Goal: Find specific page/section: Find specific page/section

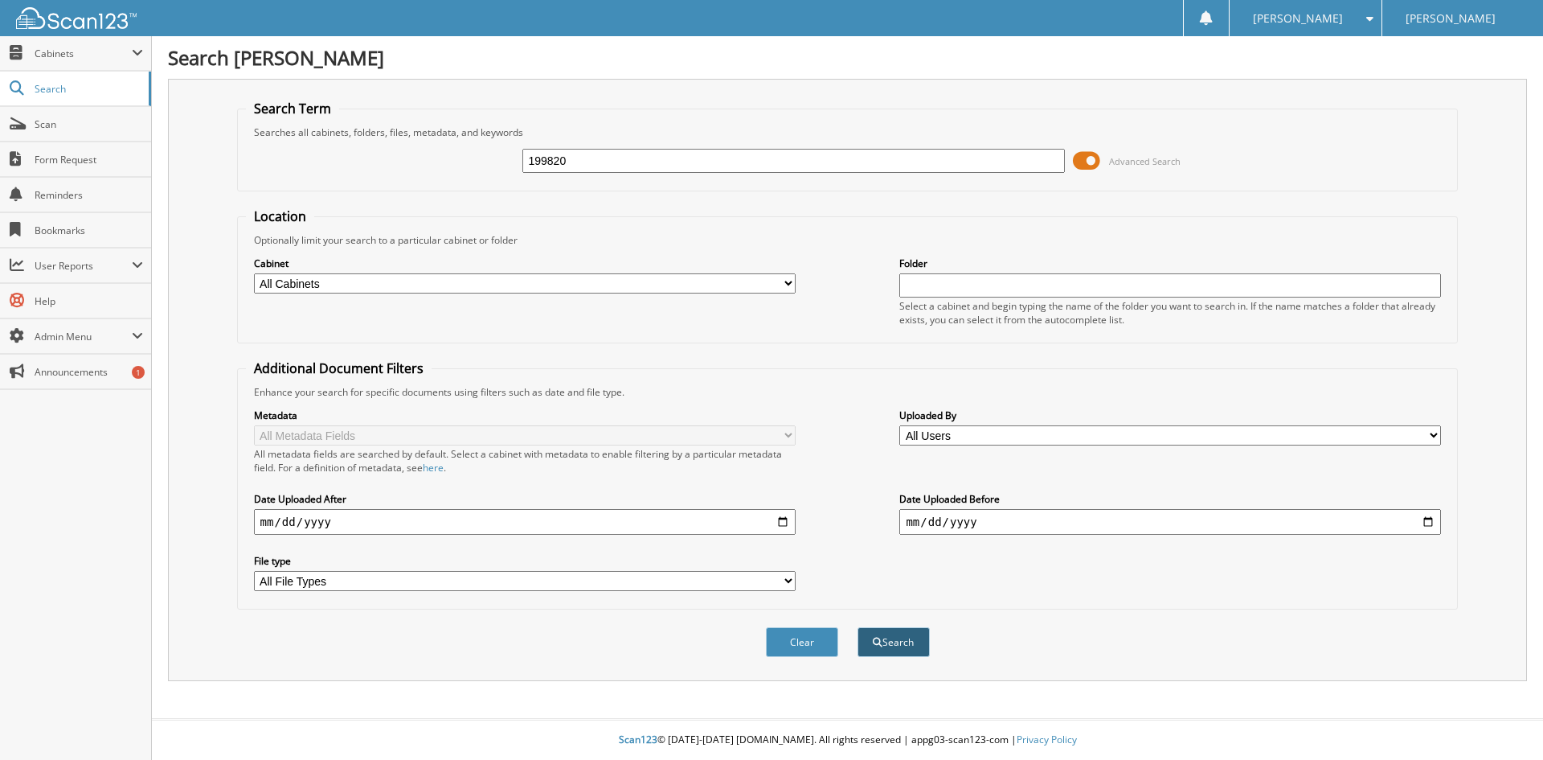
type input "199820"
click at [884, 645] on button "Search" at bounding box center [894, 642] width 72 height 30
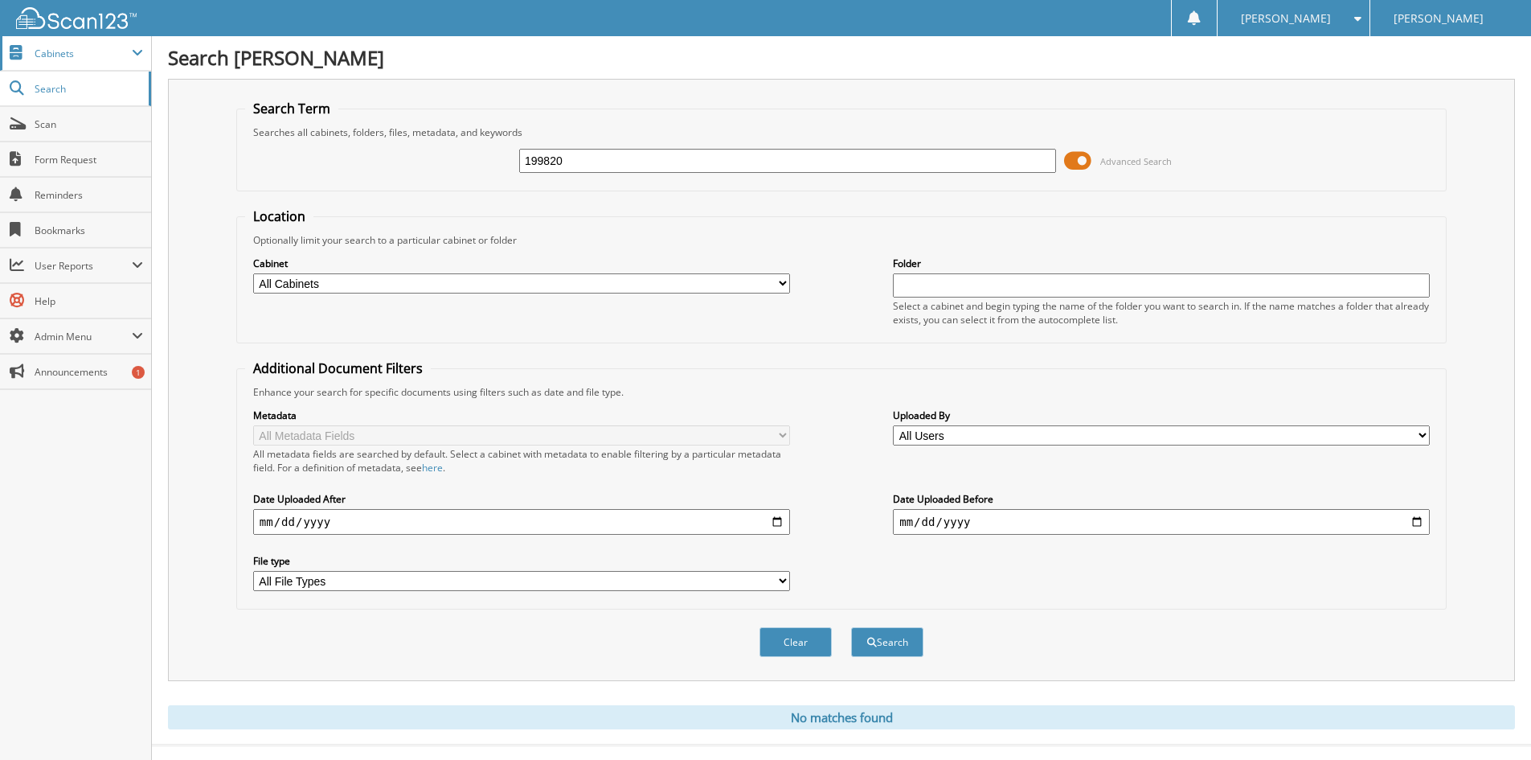
click at [46, 45] on span "Cabinets" at bounding box center [75, 53] width 151 height 35
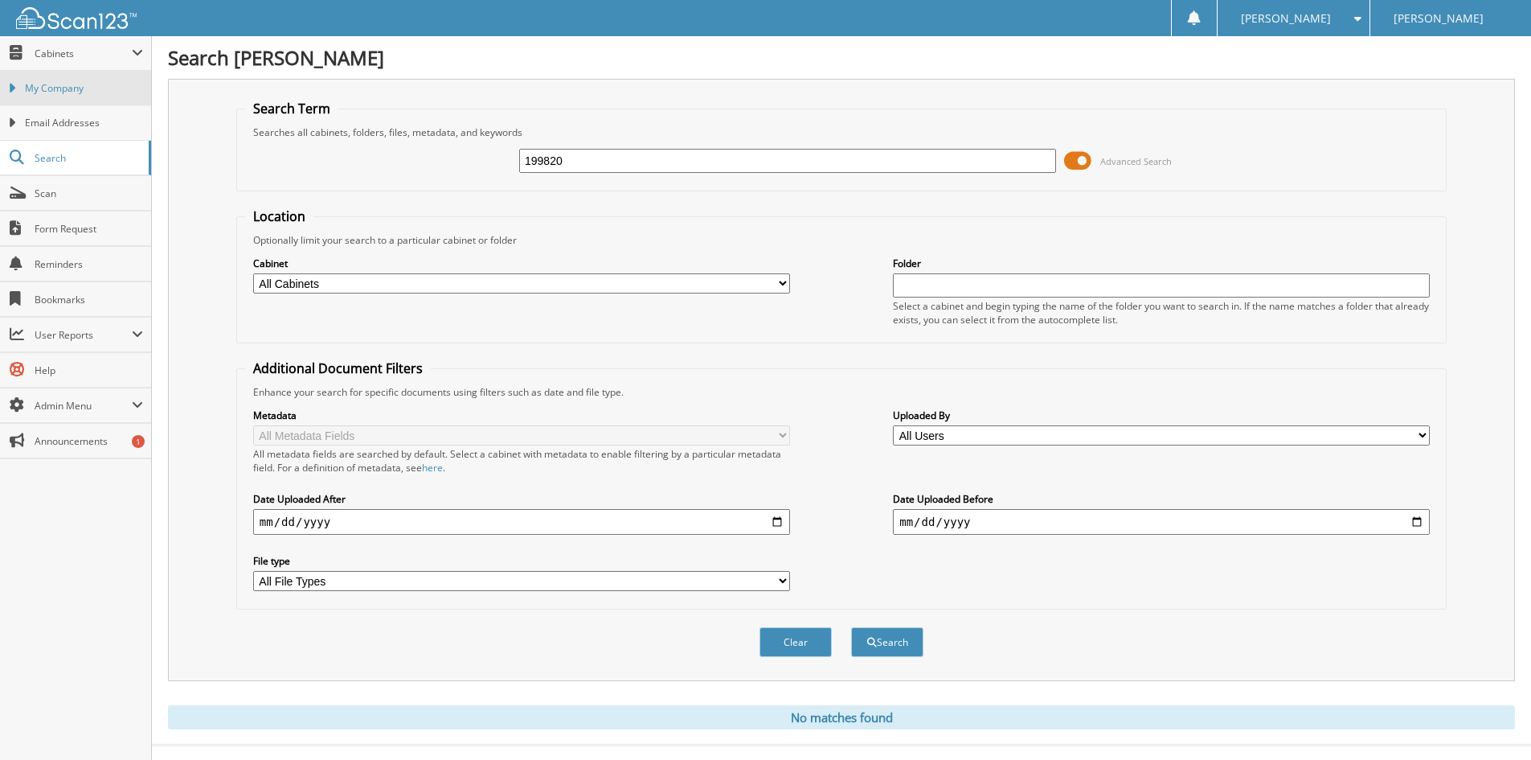
click at [47, 91] on span "My Company" at bounding box center [84, 88] width 118 height 14
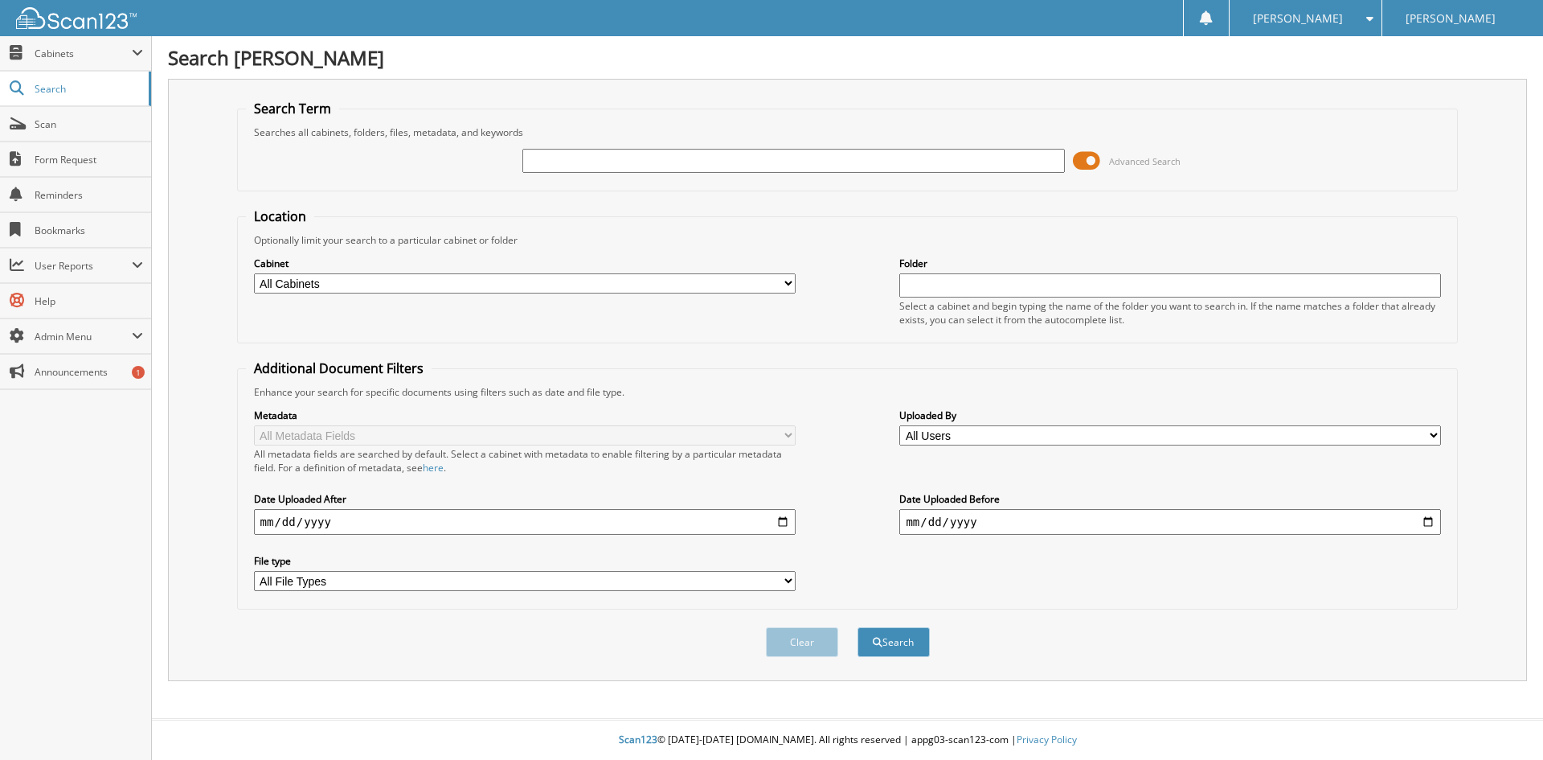
click at [551, 167] on input "text" at bounding box center [793, 161] width 542 height 24
type input "[US_VEHICLE_IDENTIFICATION_NUMBER]"
click at [858, 627] on button "Search" at bounding box center [894, 642] width 72 height 30
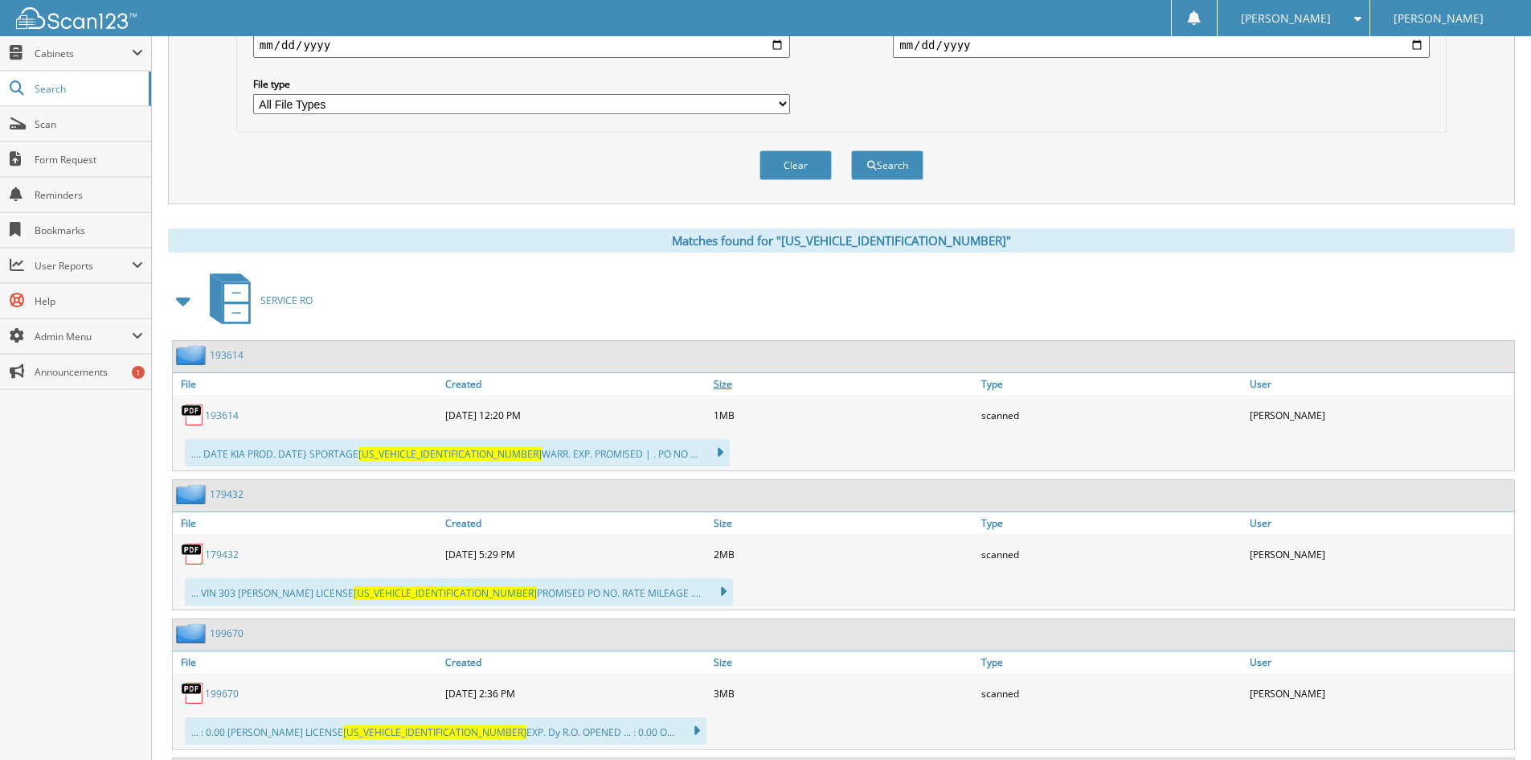
scroll to position [482, 0]
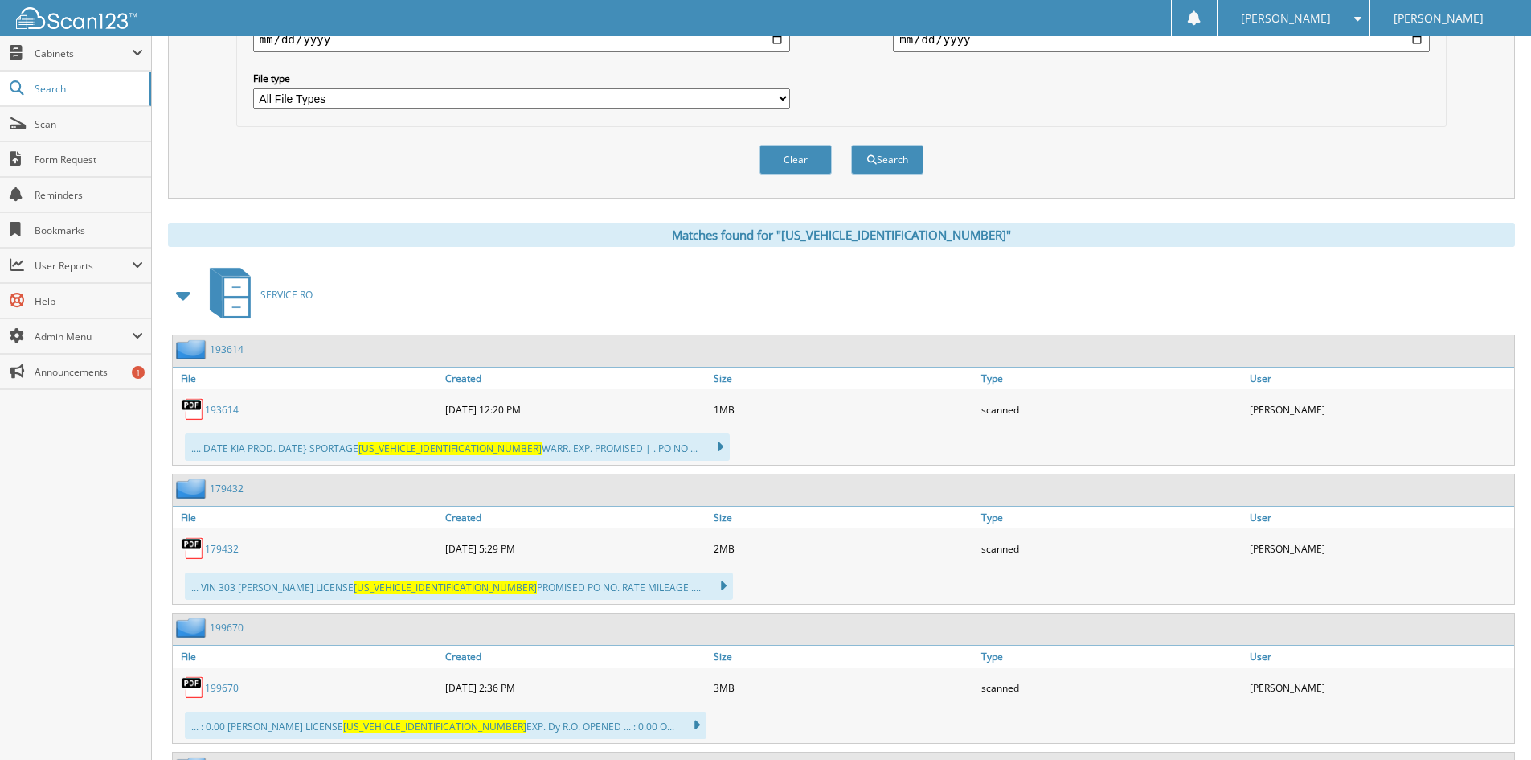
click at [217, 404] on link "193614" at bounding box center [222, 410] width 34 height 14
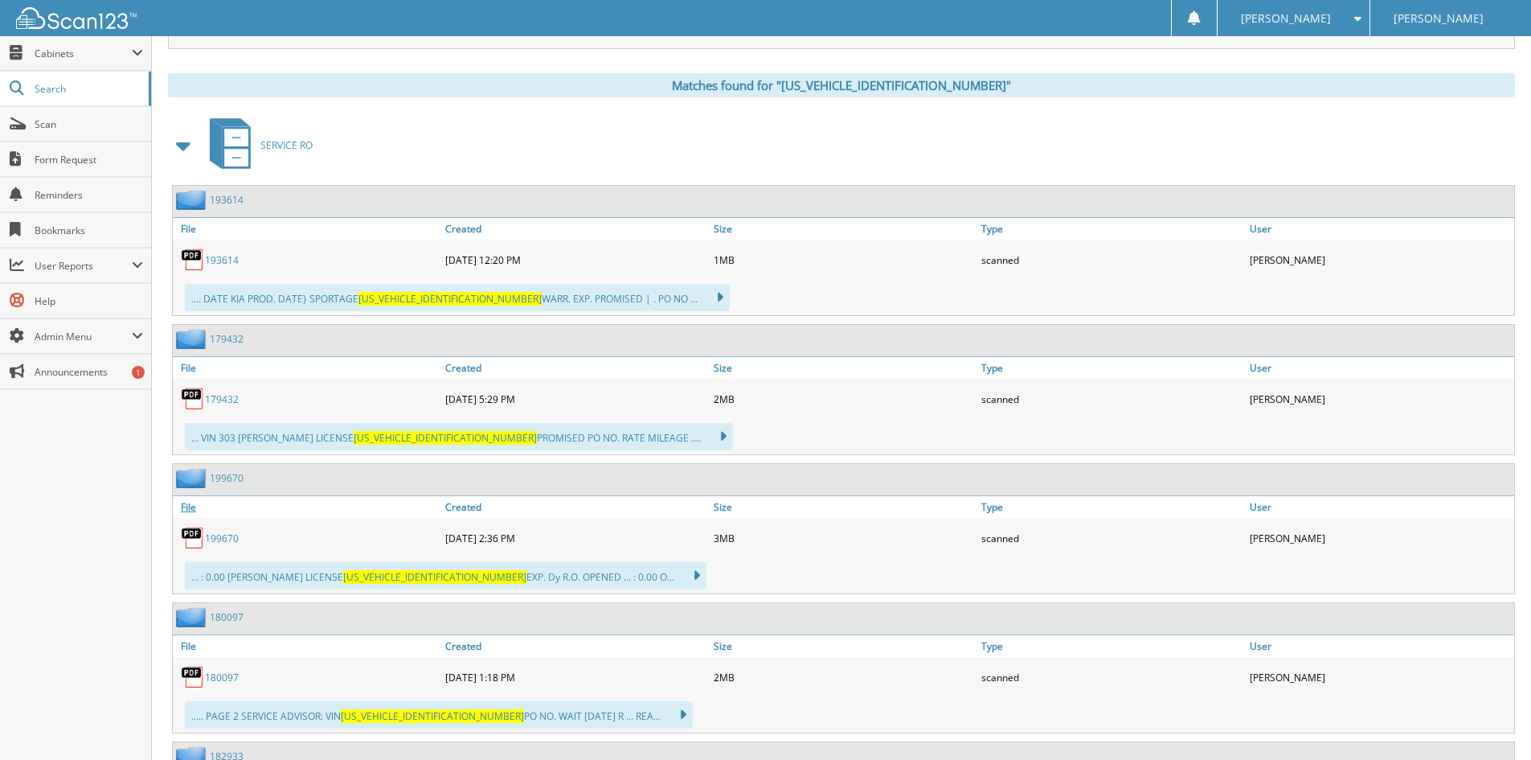
scroll to position [643, 0]
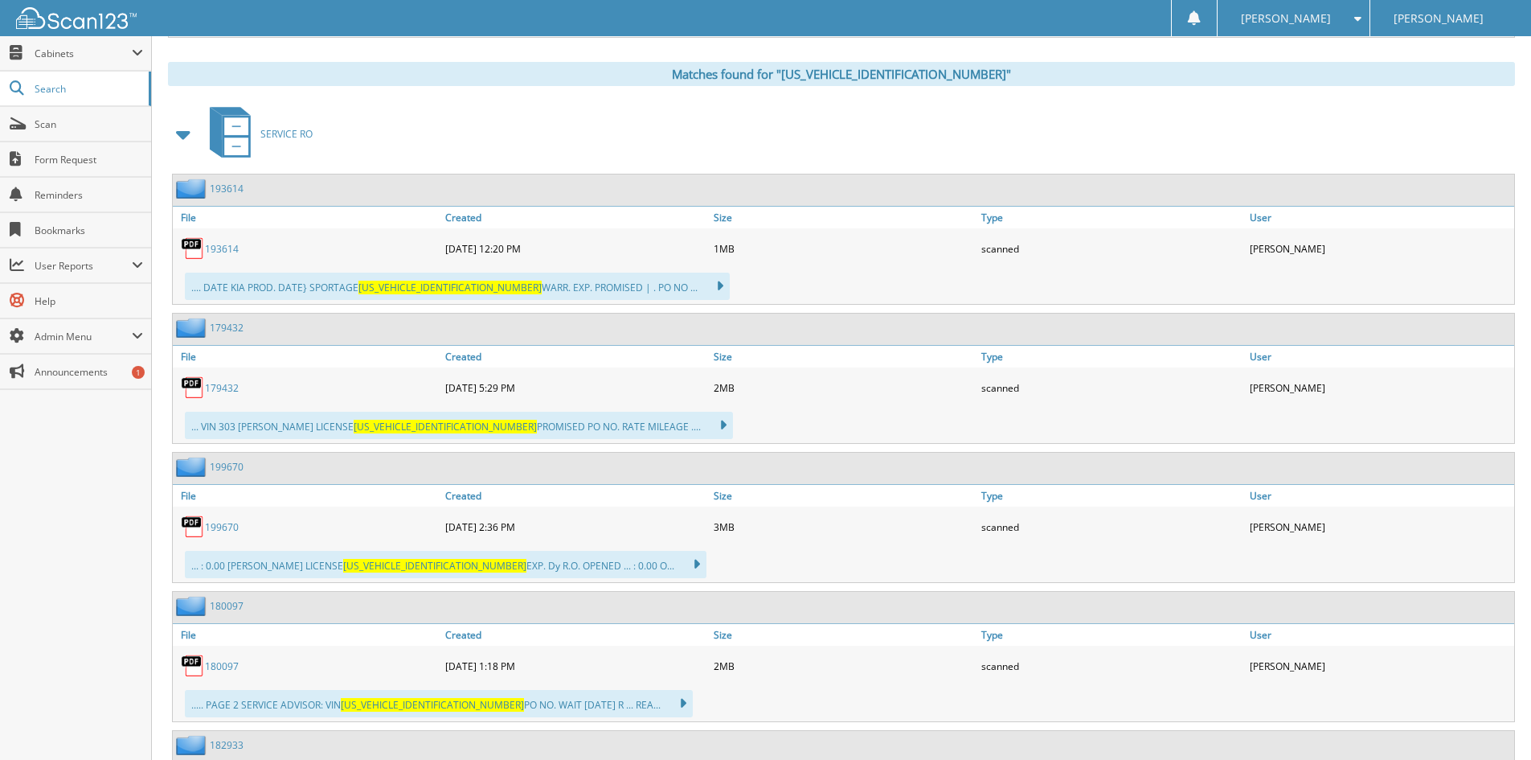
click at [227, 530] on link "199670" at bounding box center [222, 527] width 34 height 14
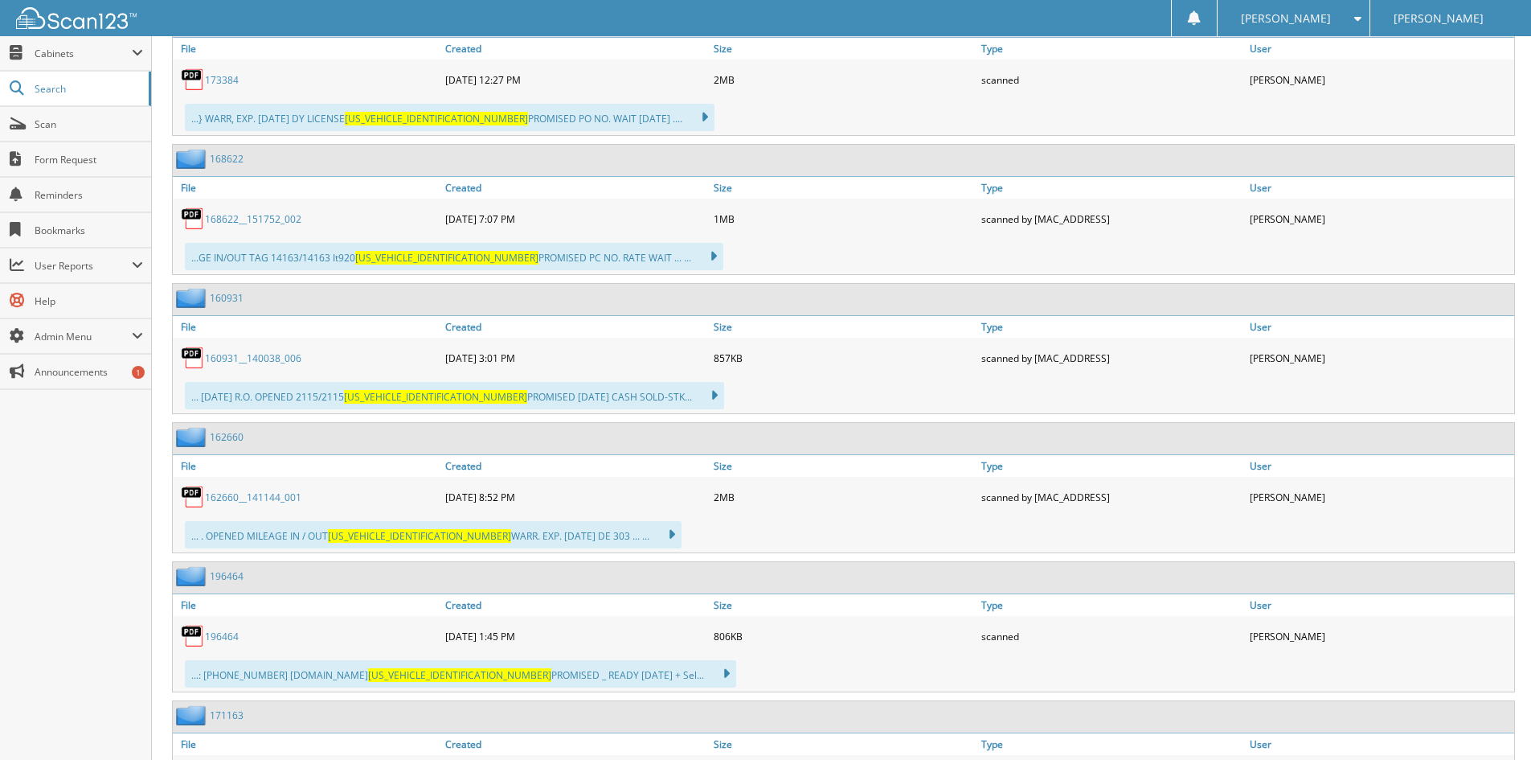
scroll to position [2251, 0]
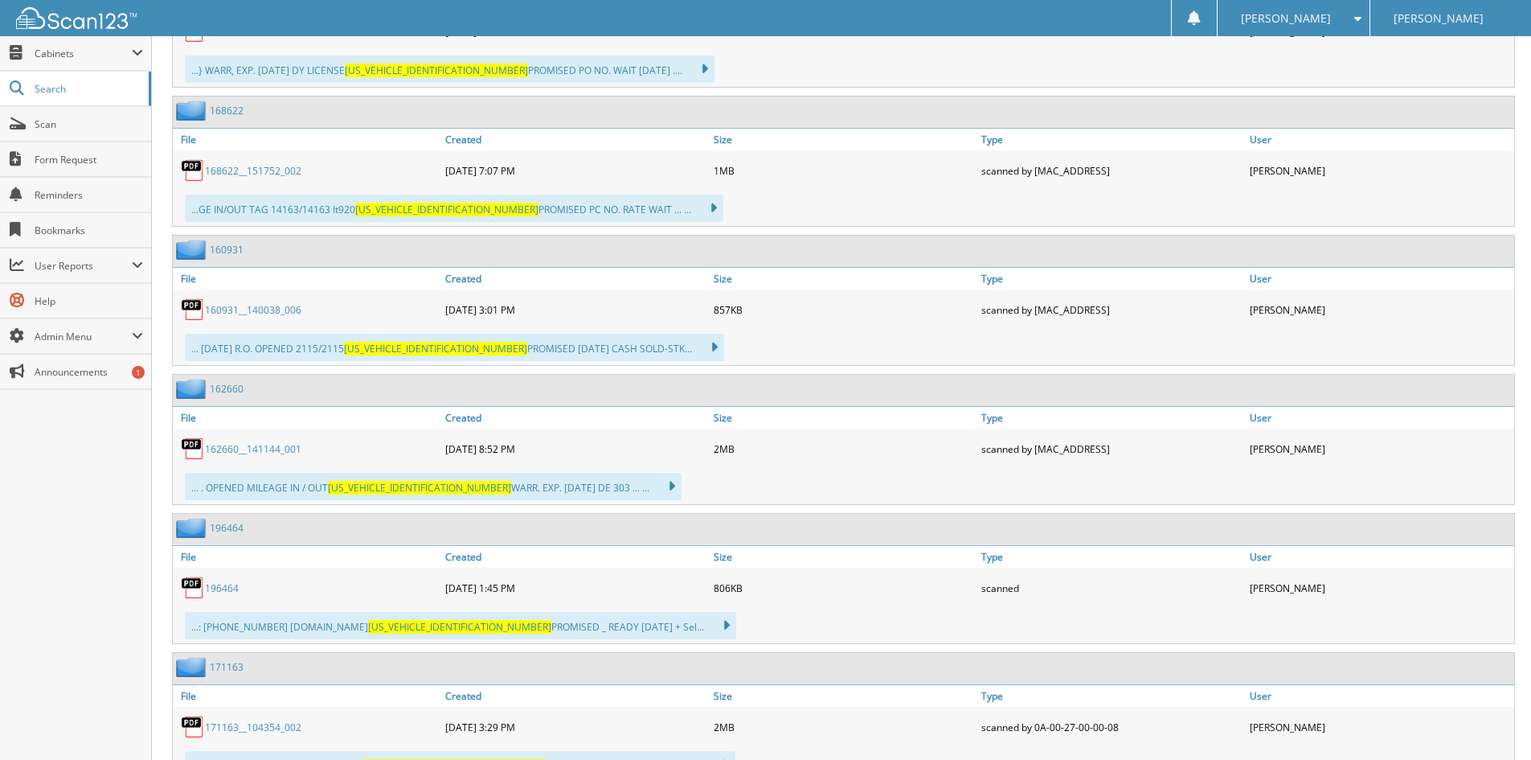
click at [223, 591] on link "196464" at bounding box center [222, 588] width 34 height 14
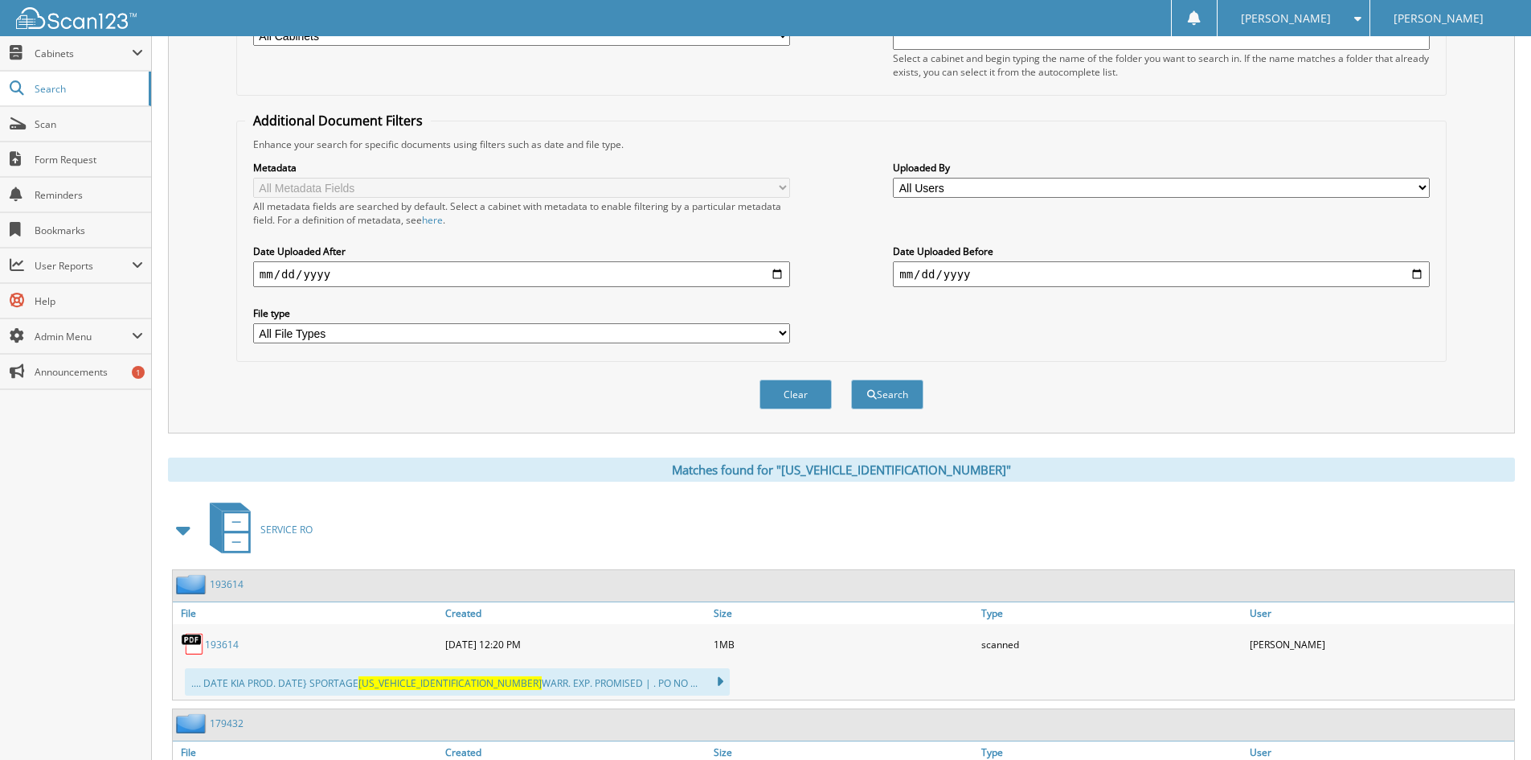
scroll to position [51, 0]
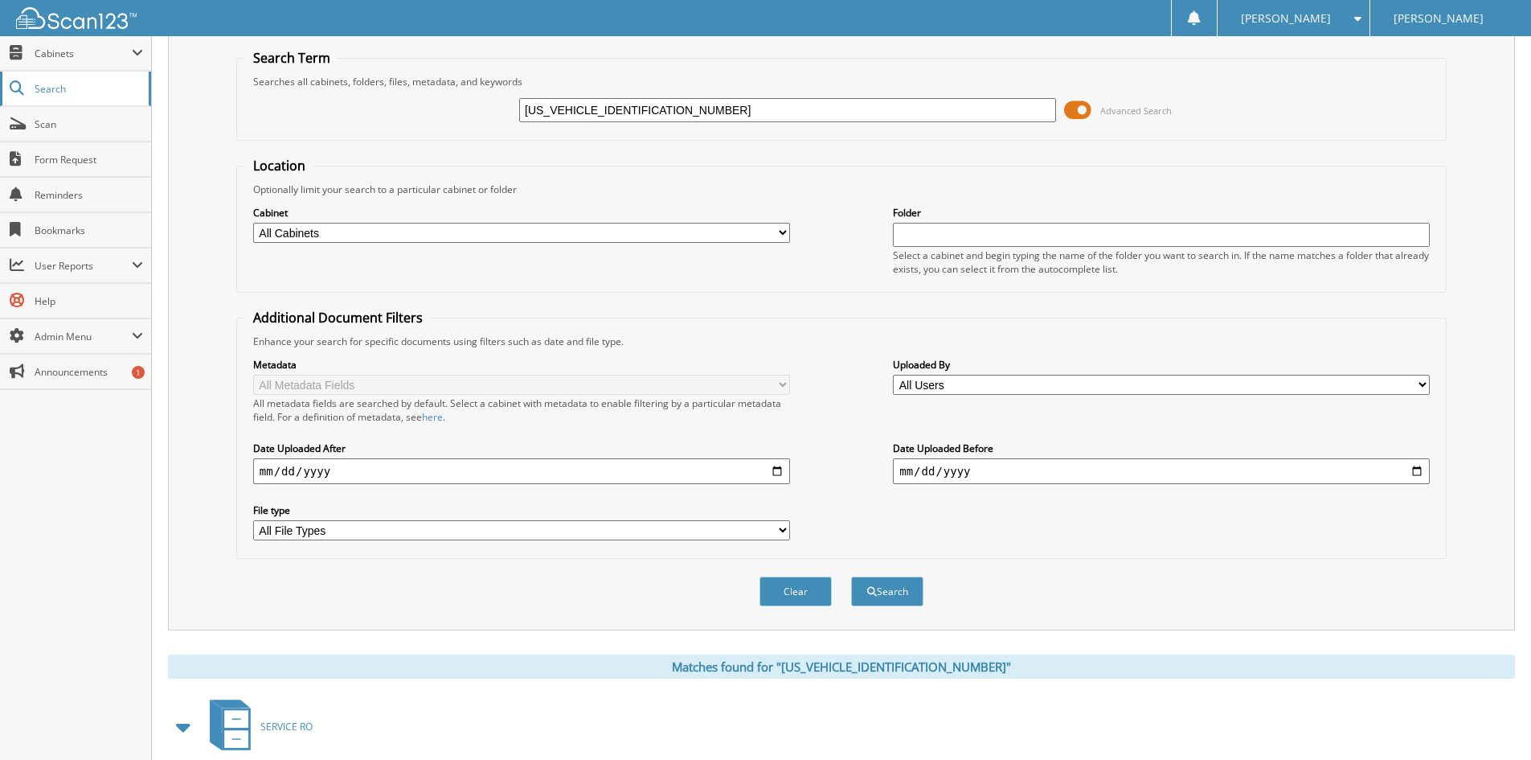
drag, startPoint x: 681, startPoint y: 109, endPoint x: 20, endPoint y: 84, distance: 661.2
type input "MCKENTY"
click at [851, 576] on button "Search" at bounding box center [887, 591] width 72 height 30
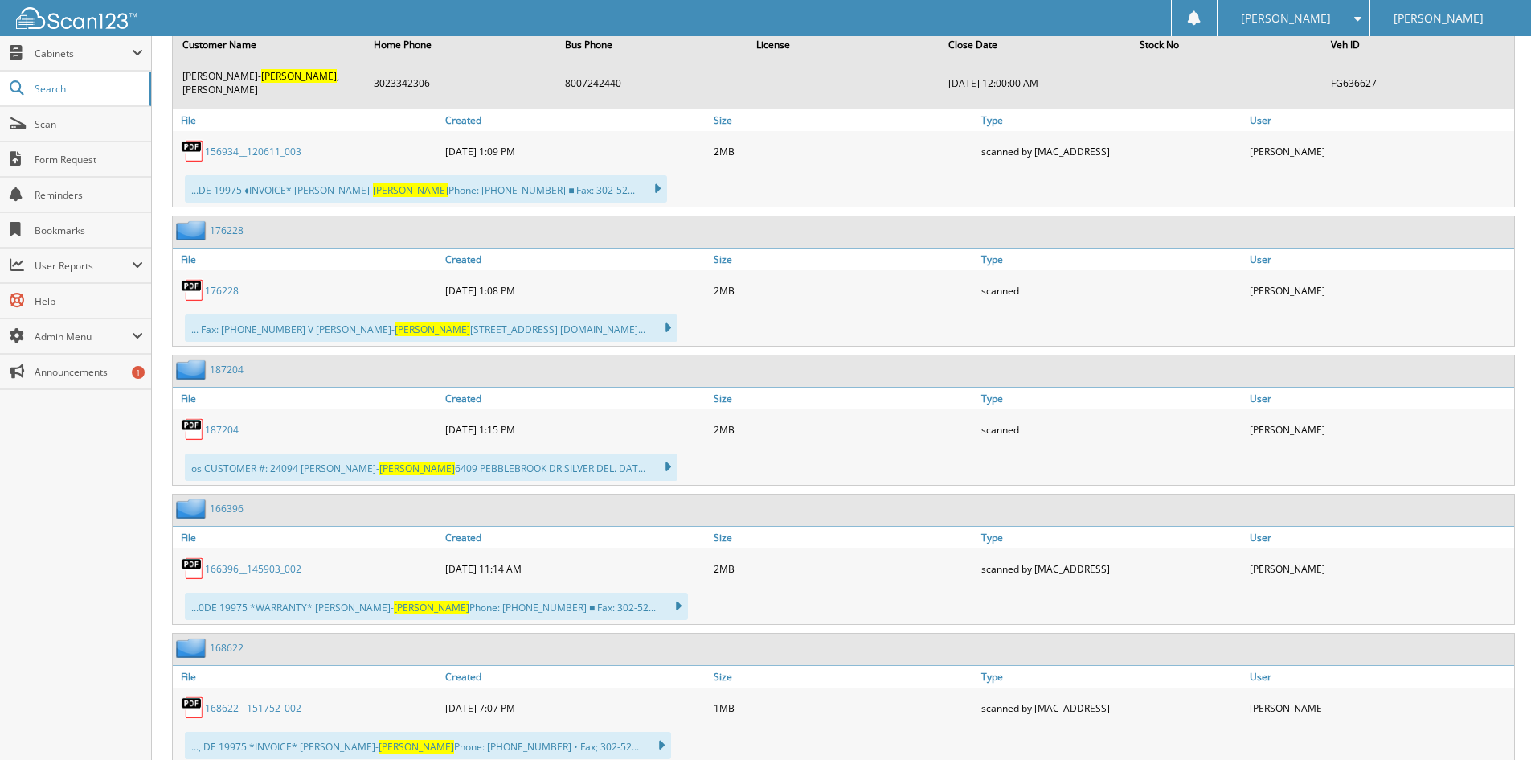
scroll to position [2038, 0]
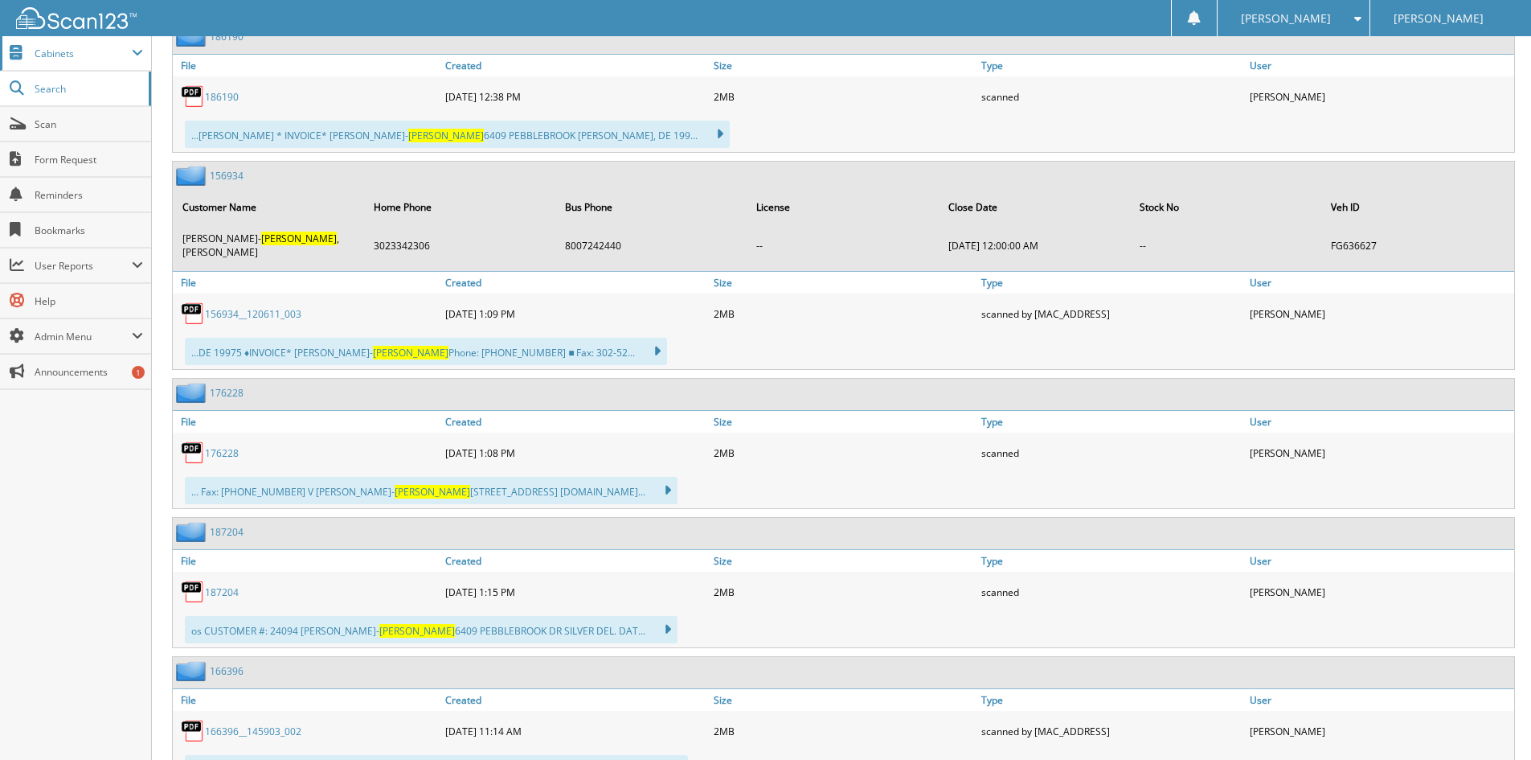
click at [66, 51] on span "Cabinets" at bounding box center [83, 54] width 97 height 14
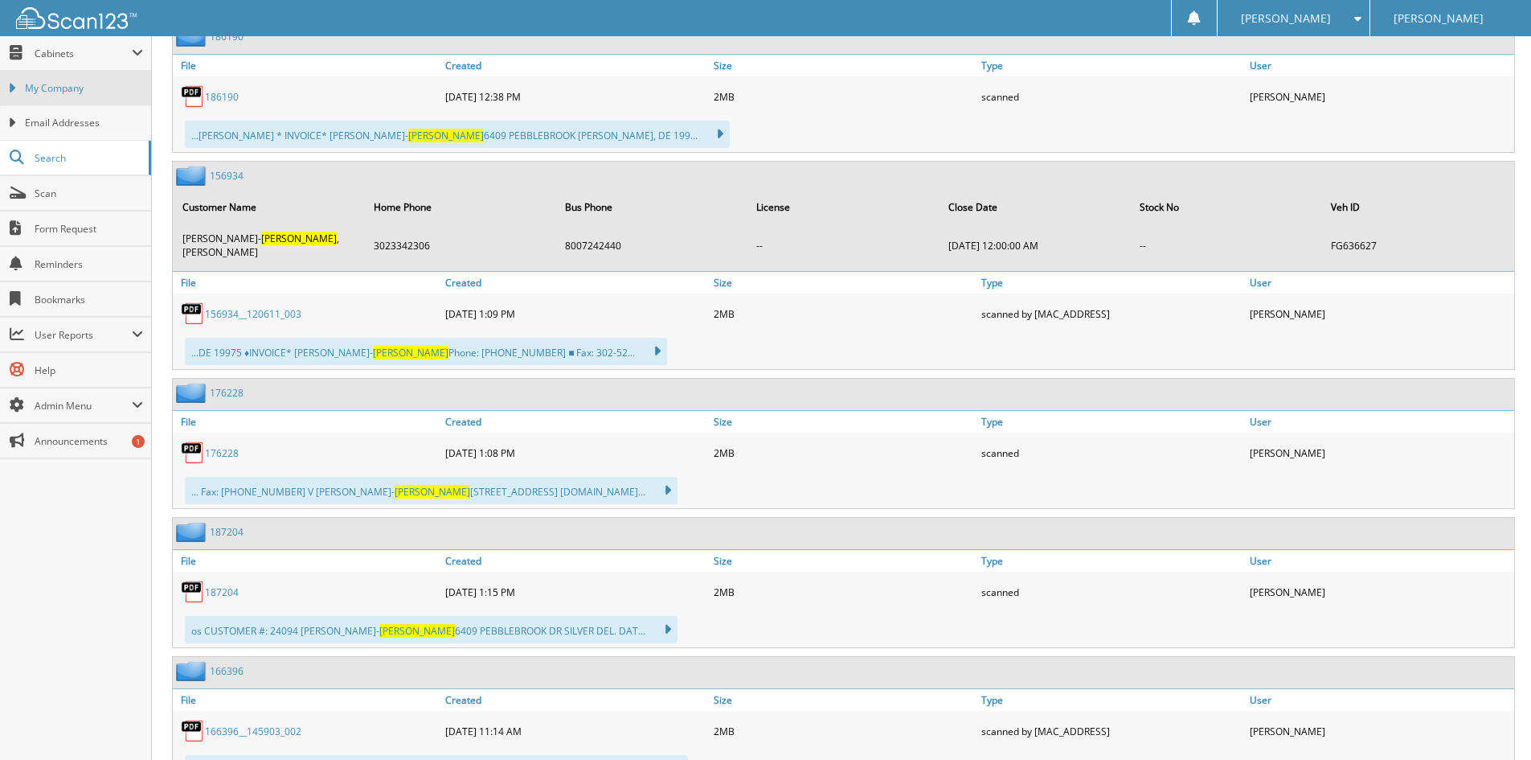
click at [77, 86] on span "My Company" at bounding box center [84, 88] width 118 height 14
